Goal: Transaction & Acquisition: Purchase product/service

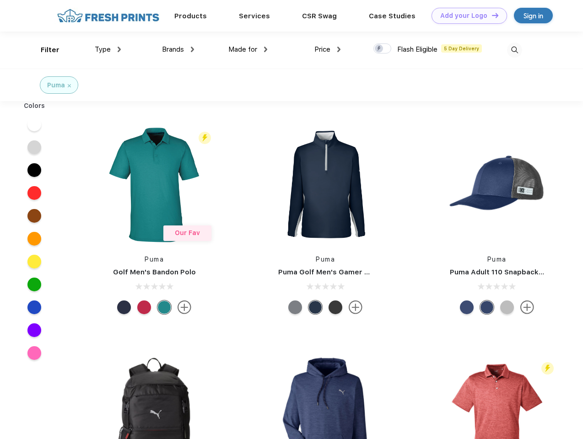
click at [466, 16] on link "Add your Logo Design Tool" at bounding box center [468, 16] width 75 height 16
click at [0, 0] on div "Design Tool" at bounding box center [0, 0] width 0 height 0
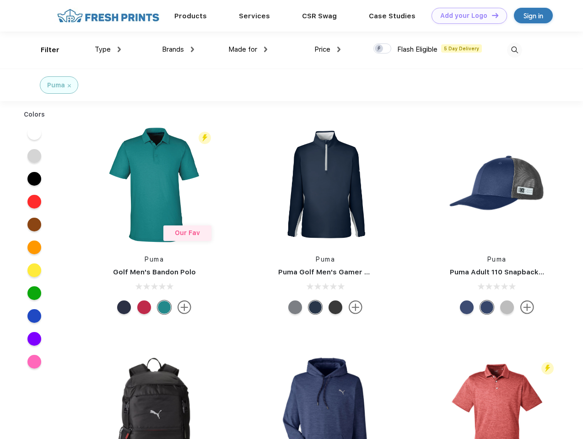
click at [491, 15] on link "Add your Logo Design Tool" at bounding box center [468, 16] width 75 height 16
click at [44, 50] on div "Filter" at bounding box center [50, 50] width 19 height 11
click at [108, 49] on span "Type" at bounding box center [103, 49] width 16 height 8
click at [178, 49] on span "Brands" at bounding box center [173, 49] width 22 height 8
click at [248, 49] on span "Made for" at bounding box center [242, 49] width 29 height 8
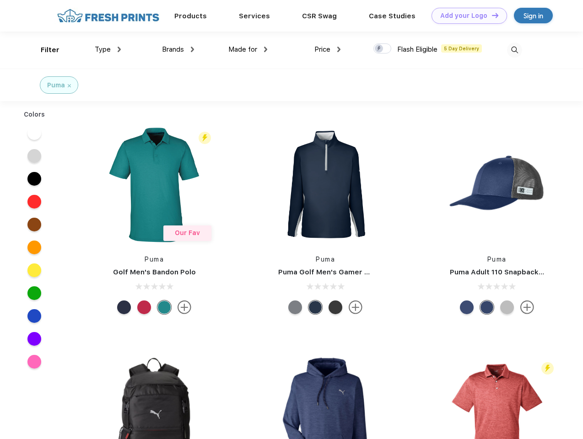
click at [327, 49] on span "Price" at bounding box center [322, 49] width 16 height 8
click at [382, 49] on div at bounding box center [382, 48] width 18 height 10
click at [379, 49] on input "checkbox" at bounding box center [376, 46] width 6 height 6
click at [514, 50] on img at bounding box center [514, 50] width 15 height 15
